Goal: Task Accomplishment & Management: Manage account settings

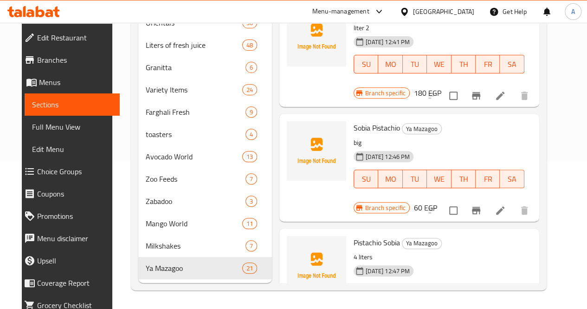
scroll to position [889, 0]
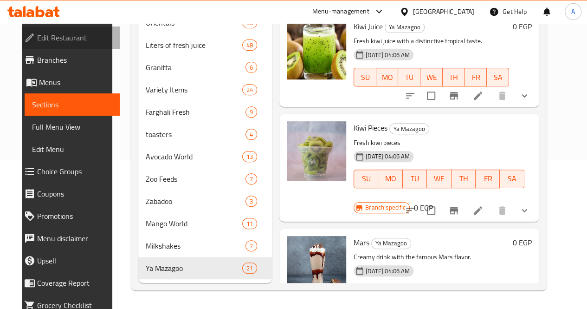
click at [47, 36] on span "Edit Restaurant" at bounding box center [74, 37] width 75 height 11
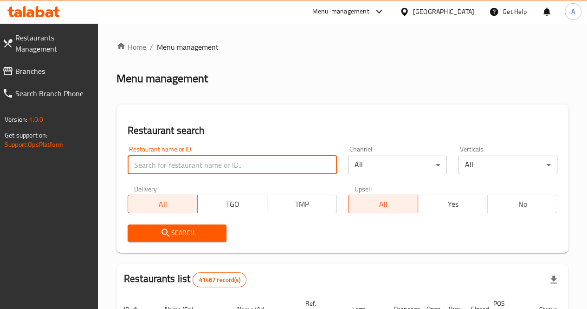
click at [188, 165] on input "search" at bounding box center [232, 164] width 209 height 19
type input "koshary faisal"
click button "Search" at bounding box center [177, 232] width 99 height 17
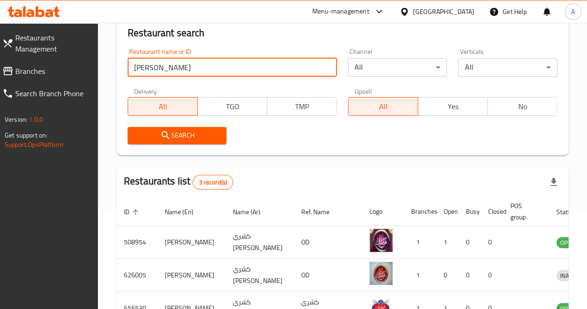
scroll to position [96, 0]
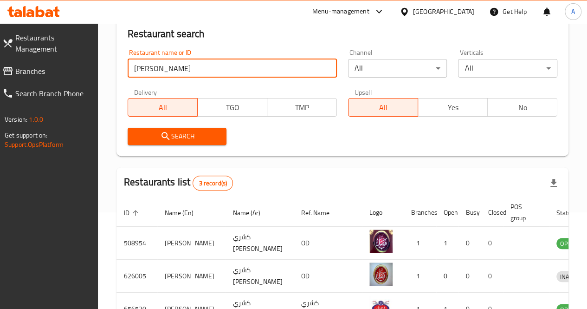
click at [218, 68] on input "koshary faisal" at bounding box center [232, 68] width 209 height 19
paste input "508954"
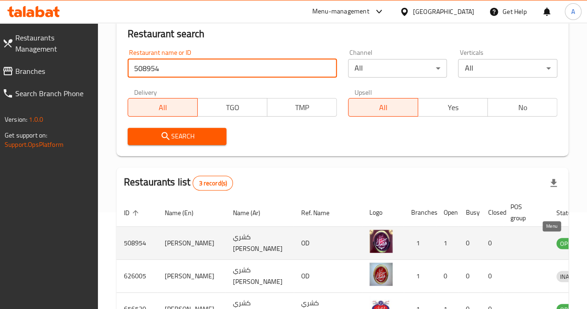
type input "508954"
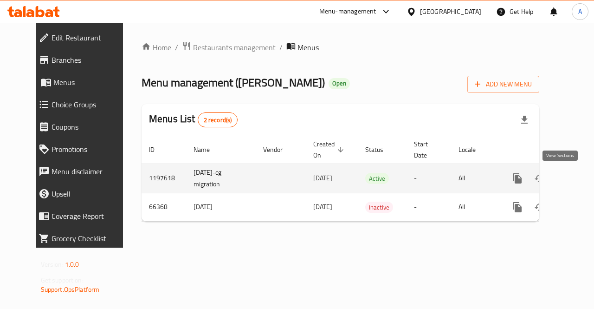
click at [579, 180] on icon "enhanced table" at bounding box center [584, 178] width 11 height 11
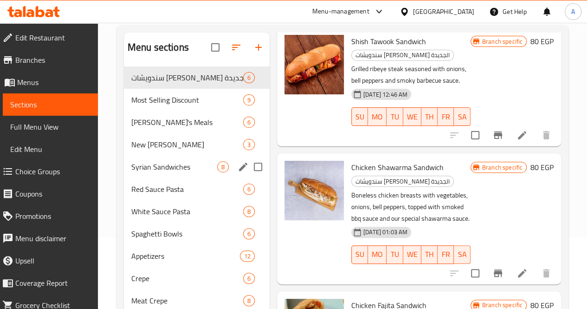
scroll to position [72, 0]
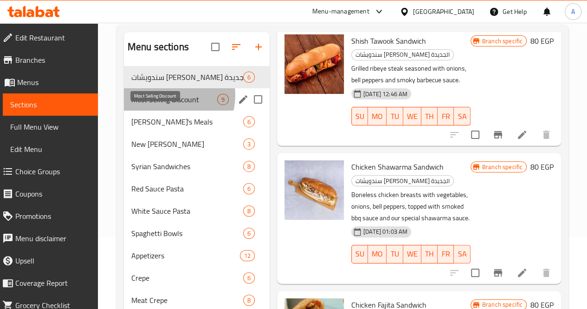
click at [168, 105] on span "Most Selling Discount" at bounding box center [174, 99] width 86 height 11
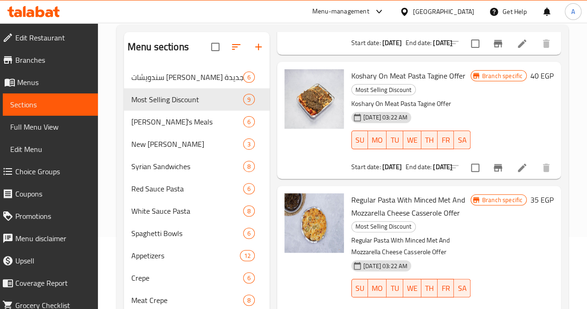
scroll to position [386, 0]
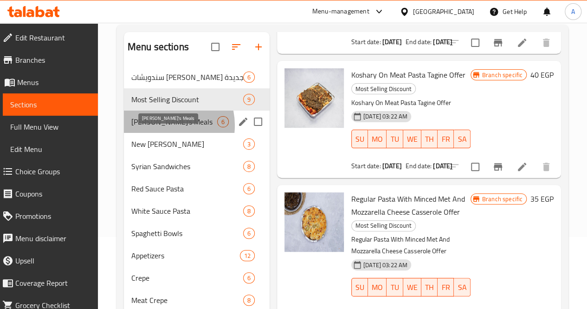
click at [162, 127] on span "Faisal's Meals" at bounding box center [174, 121] width 86 height 11
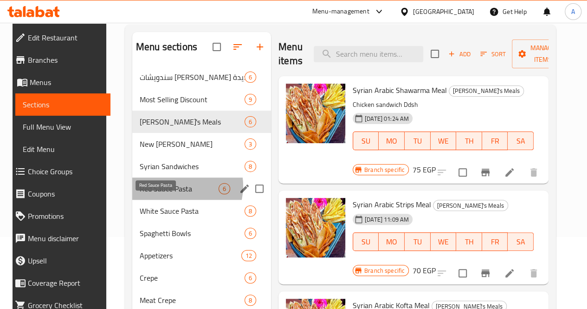
click at [174, 194] on span "Red Sauce Pasta" at bounding box center [179, 188] width 79 height 11
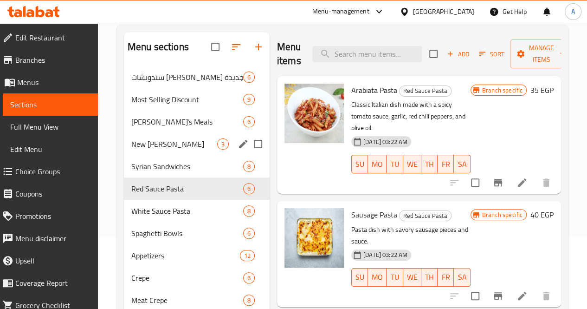
click at [182, 155] on div "New Faisal Sandwiches 3" at bounding box center [197, 144] width 146 height 22
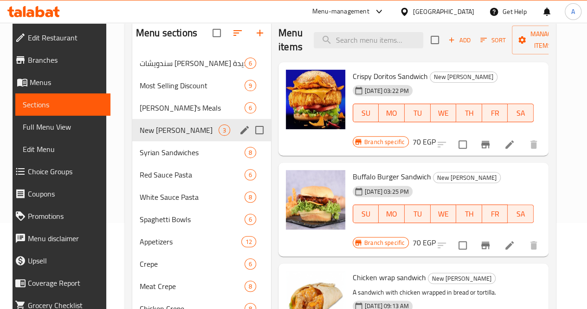
scroll to position [117, 0]
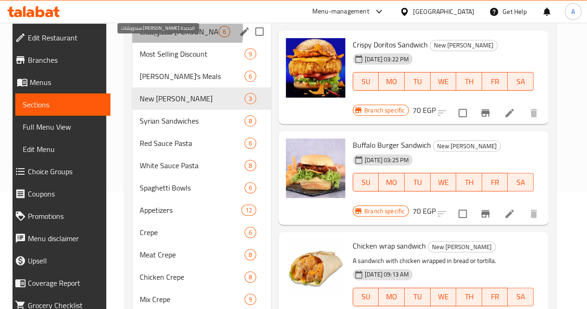
click at [177, 37] on span "سندويشات فيصل الفرنساوي الجديدة" at bounding box center [179, 31] width 79 height 11
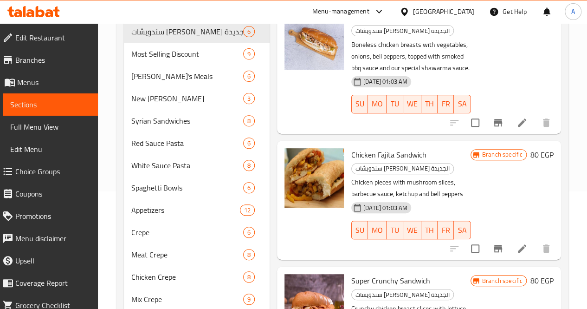
scroll to position [154, 0]
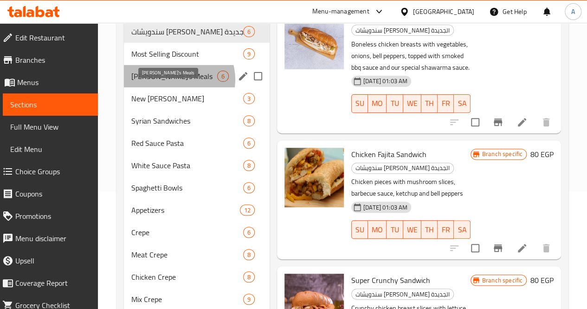
click at [175, 82] on span "Faisal's Meals" at bounding box center [174, 76] width 86 height 11
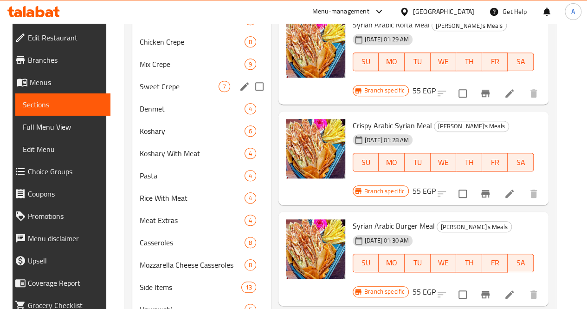
scroll to position [354, 0]
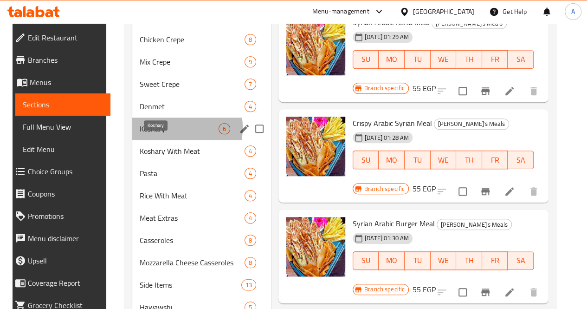
click at [164, 134] on span "Koshary" at bounding box center [179, 128] width 79 height 11
